Goal: Information Seeking & Learning: Check status

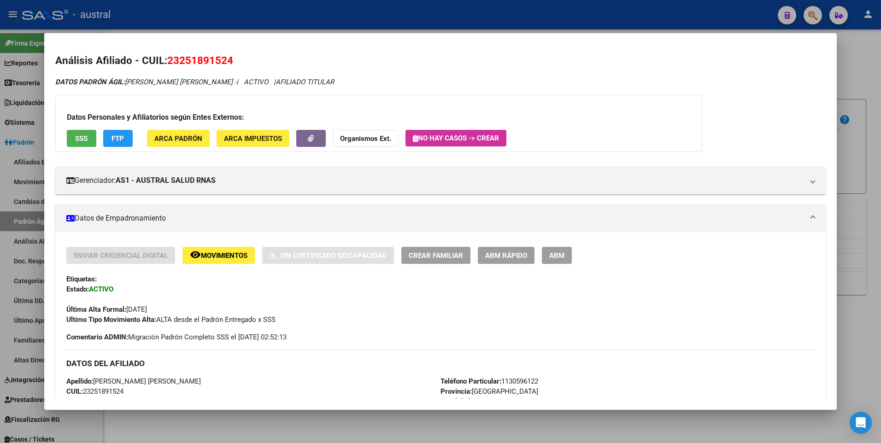
scroll to position [0, 426]
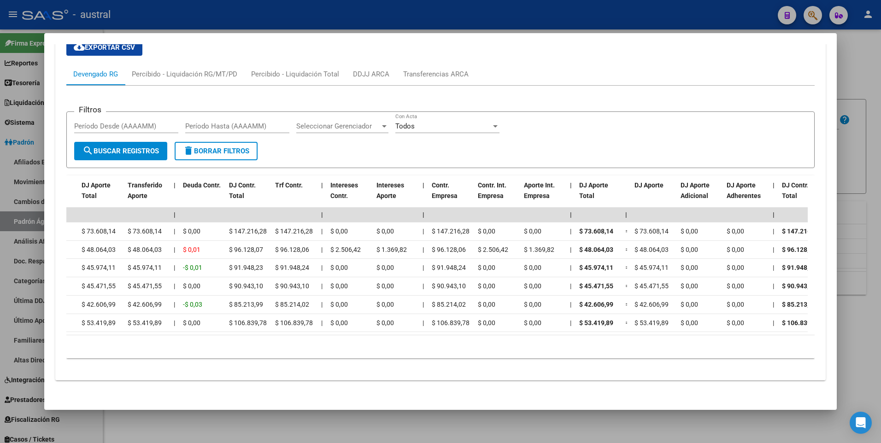
click at [864, 75] on div at bounding box center [440, 221] width 881 height 443
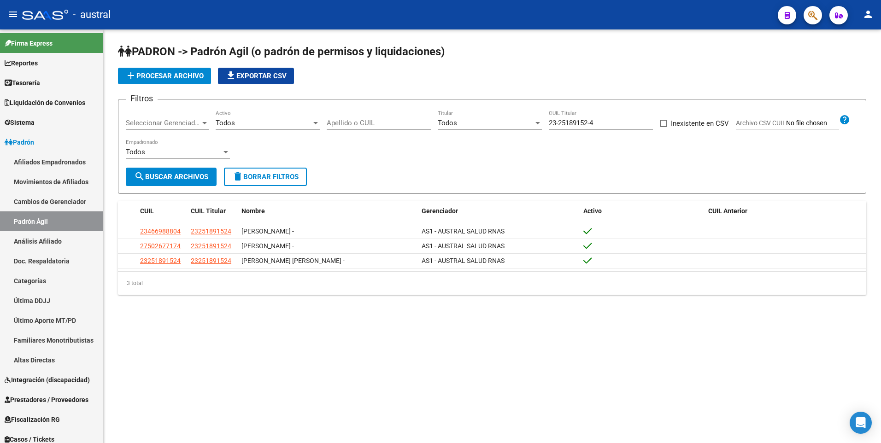
click at [587, 126] on input "23-25189152-4" at bounding box center [601, 123] width 104 height 8
drag, startPoint x: 599, startPoint y: 123, endPoint x: 521, endPoint y: 114, distance: 78.3
click at [521, 114] on div "Filtros Seleccionar Gerenciador Seleccionar Gerenciador Todos Activo Apellido o…" at bounding box center [492, 137] width 733 height 61
paste input "20-41385509-9"
type input "20-41385509-9"
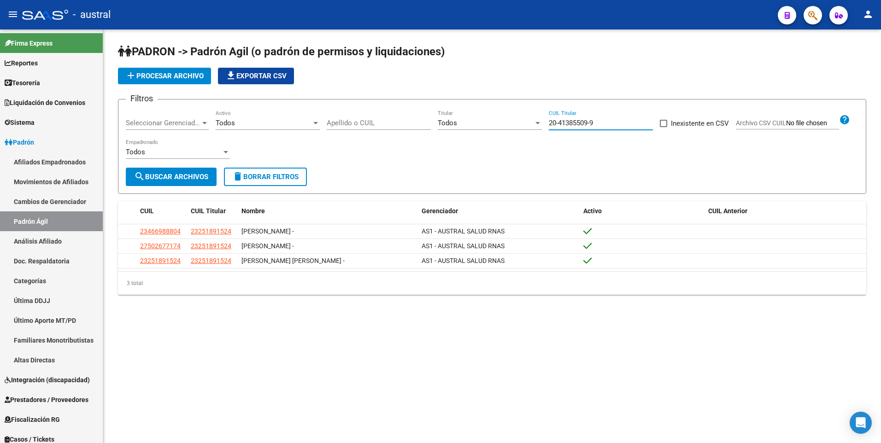
click at [185, 180] on span "search Buscar Archivos" at bounding box center [171, 177] width 74 height 8
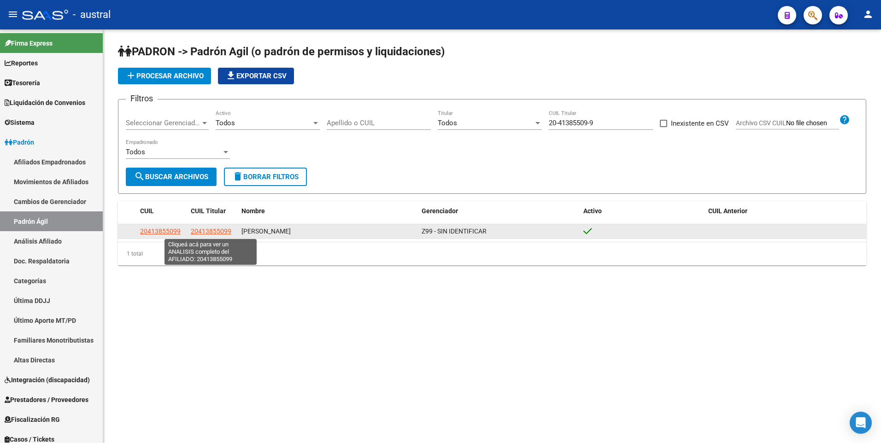
click at [205, 232] on span "20413855099" at bounding box center [211, 231] width 41 height 7
type textarea "20413855099"
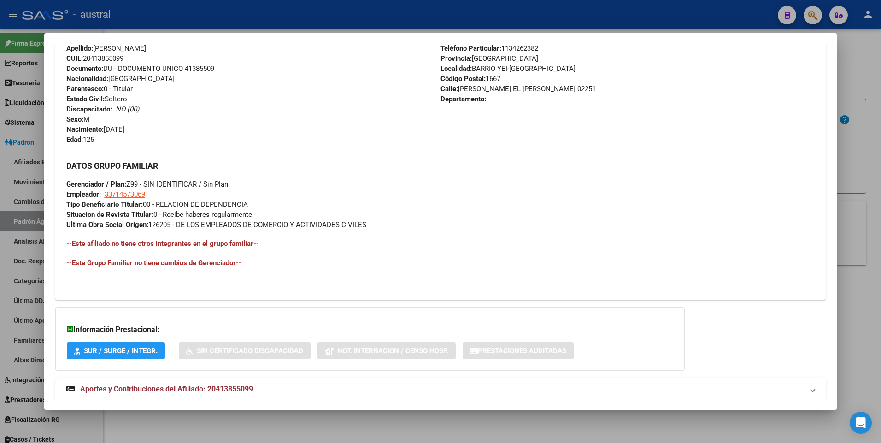
scroll to position [355, 0]
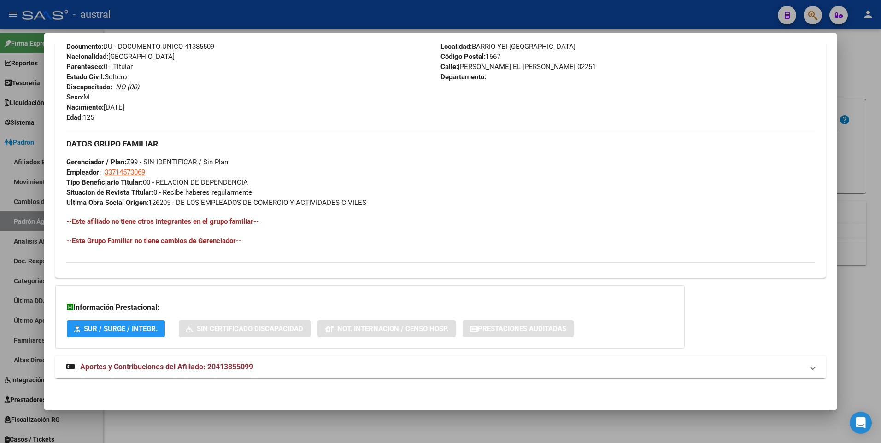
click at [220, 364] on span "Aportes y Contribuciones del Afiliado: 20413855099" at bounding box center [166, 367] width 173 height 9
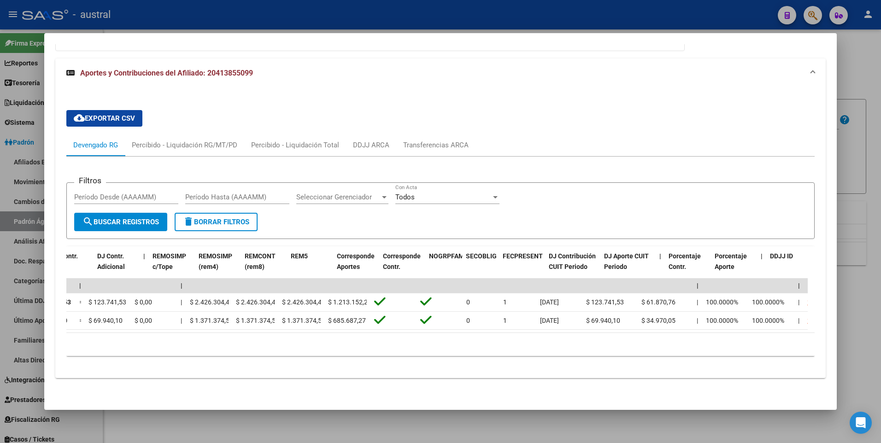
scroll to position [0, 1213]
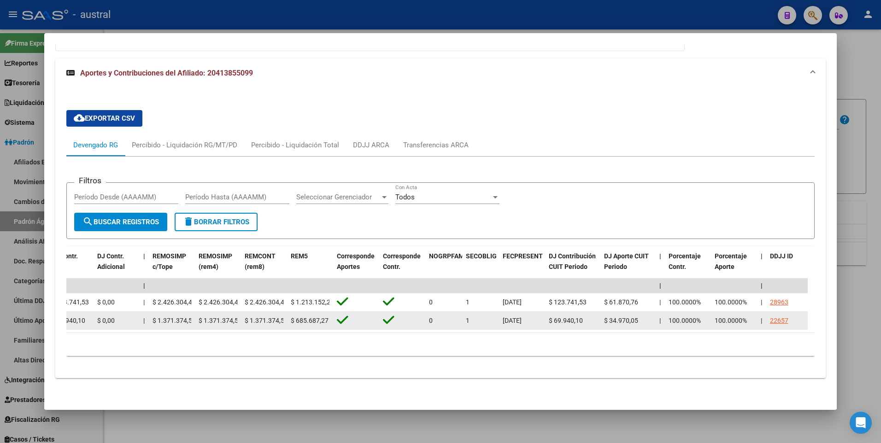
click at [777, 316] on div "22657" at bounding box center [779, 321] width 18 height 11
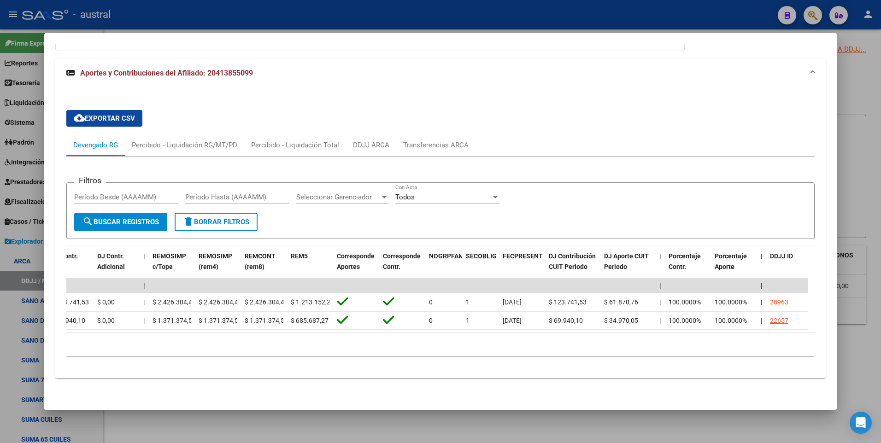
click at [847, 360] on div at bounding box center [440, 221] width 881 height 443
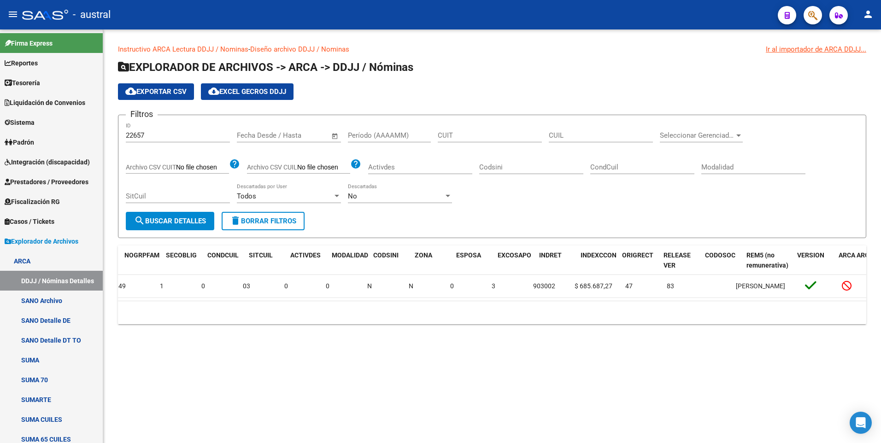
scroll to position [0, 980]
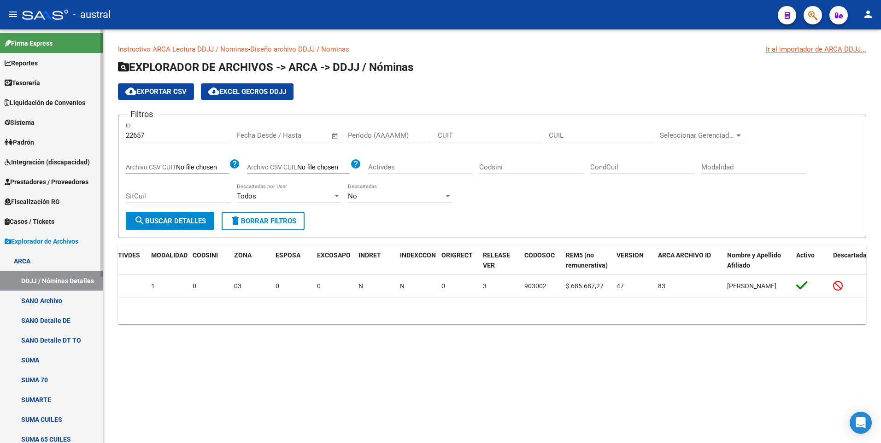
click at [31, 139] on span "Padrón" at bounding box center [19, 142] width 29 height 10
click at [41, 178] on span "Prestadores / Proveedores" at bounding box center [47, 182] width 84 height 10
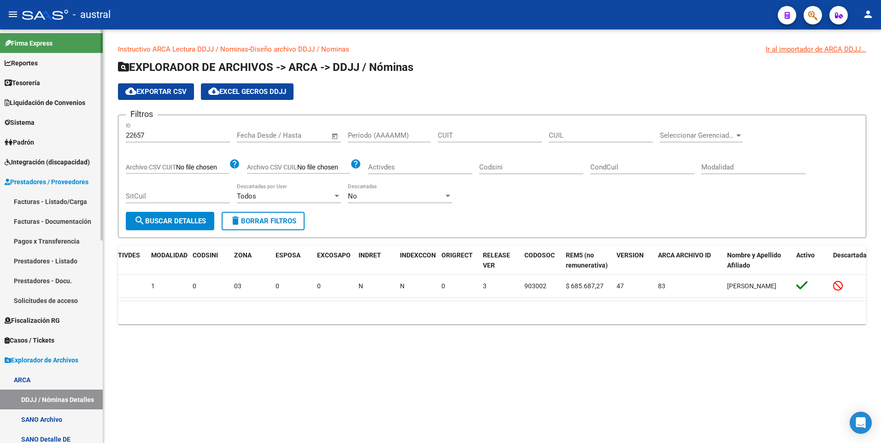
click at [23, 139] on span "Padrón" at bounding box center [19, 142] width 29 height 10
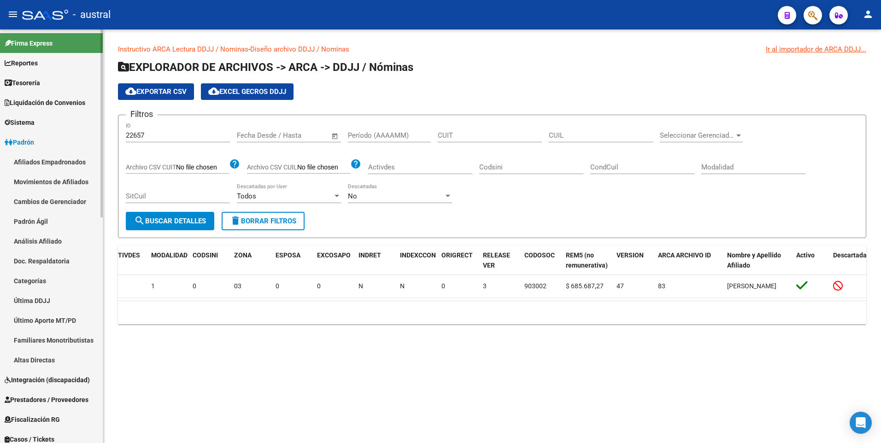
click at [38, 182] on link "Movimientos de Afiliados" at bounding box center [51, 182] width 103 height 20
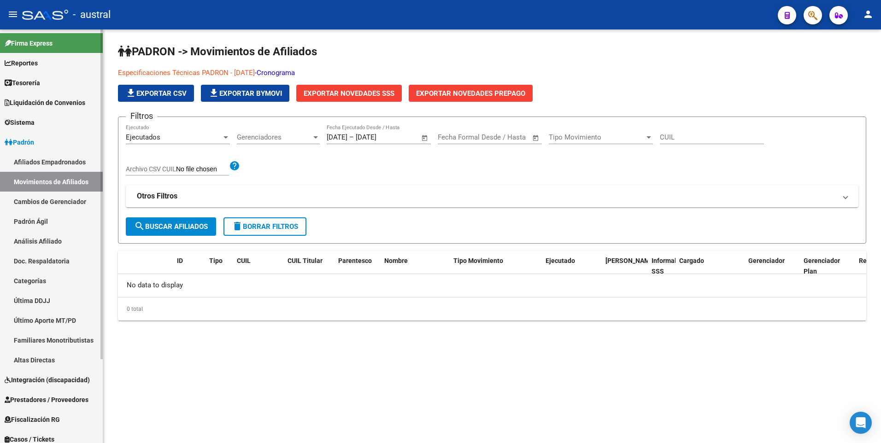
click at [49, 163] on link "Afiliados Empadronados" at bounding box center [51, 162] width 103 height 20
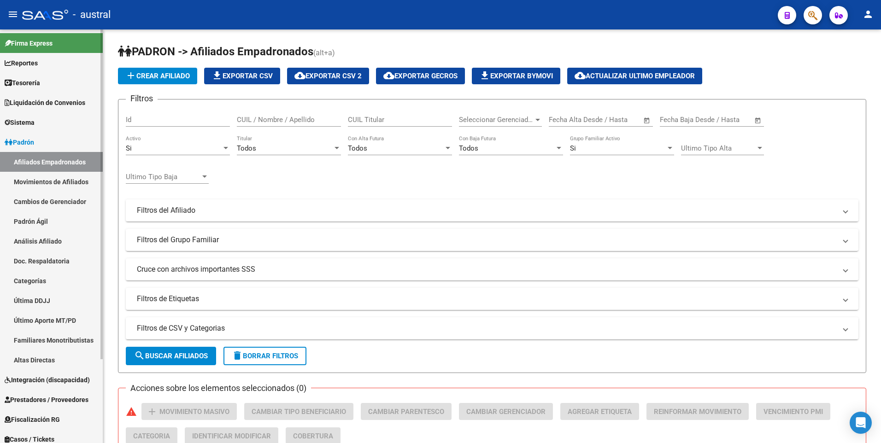
click at [41, 219] on link "Padrón Ágil" at bounding box center [51, 222] width 103 height 20
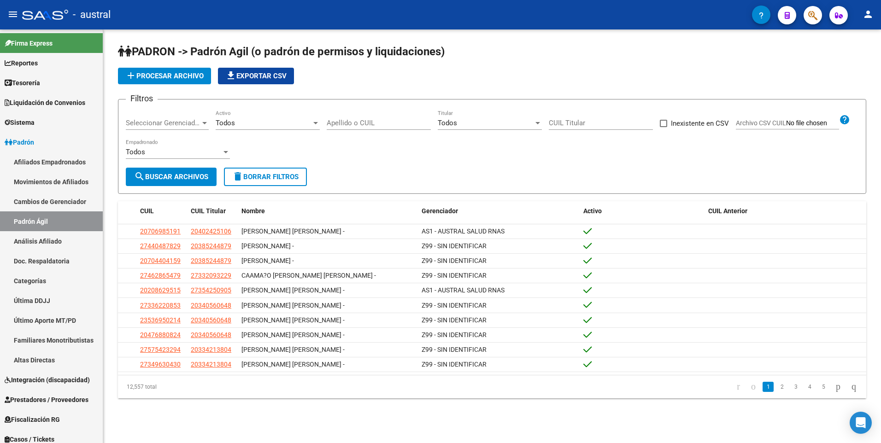
click at [595, 120] on input "CUIL Titular" at bounding box center [601, 123] width 104 height 8
paste input "20-41385509-9"
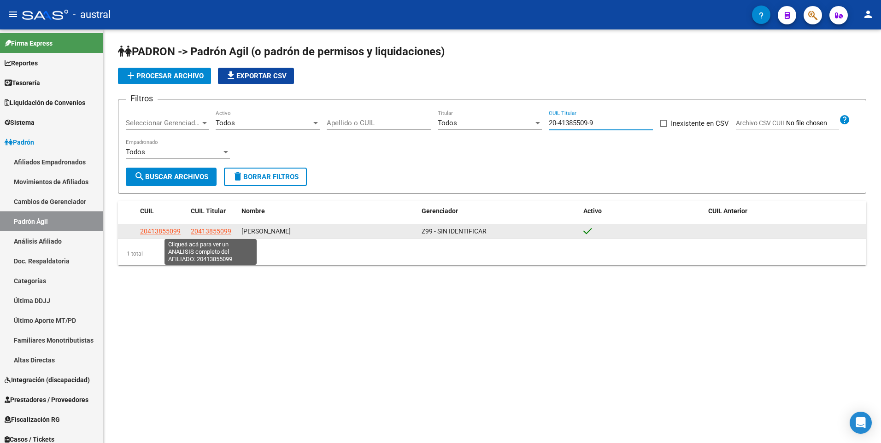
type input "20-41385509-9"
click at [226, 234] on span "20413855099" at bounding box center [211, 231] width 41 height 7
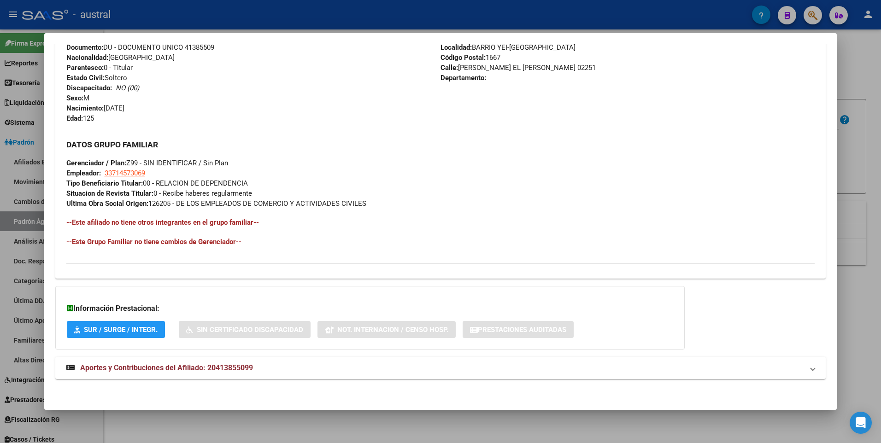
scroll to position [355, 0]
click at [190, 369] on span "Aportes y Contribuciones del Afiliado: 20413855099" at bounding box center [166, 367] width 173 height 9
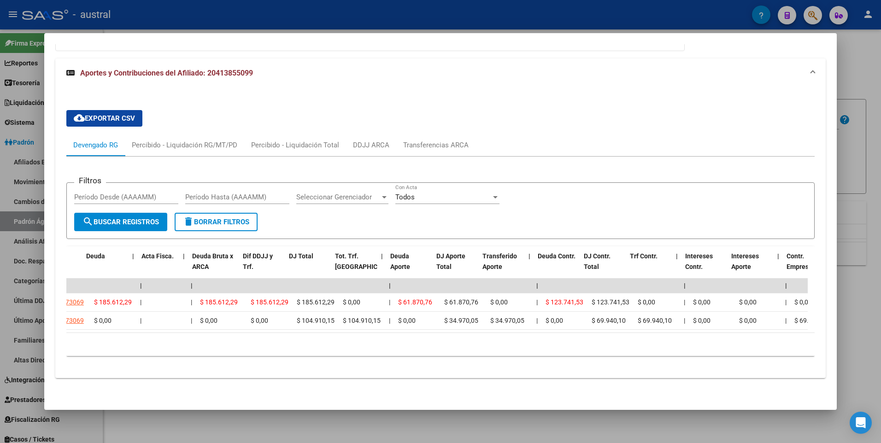
scroll to position [0, 71]
